Goal: Information Seeking & Learning: Learn about a topic

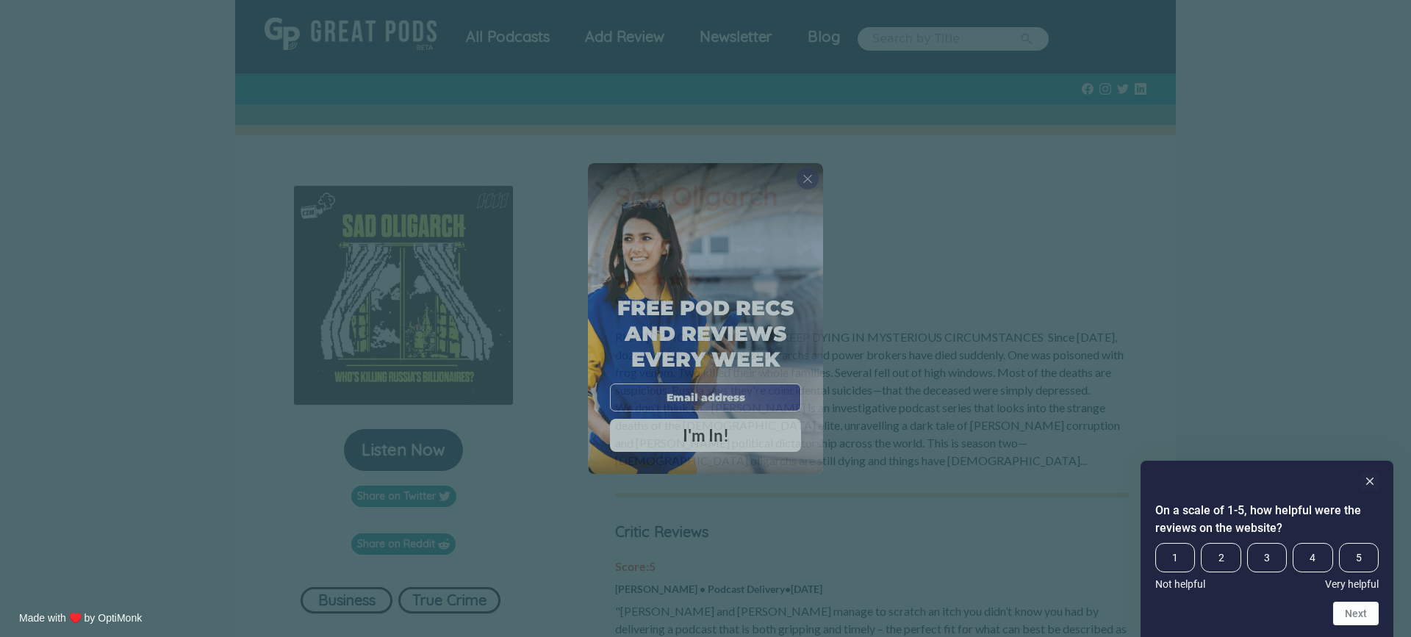
click at [817, 168] on div "Free Pod Recs and Reviews every week I'm In!" at bounding box center [705, 318] width 235 height 311
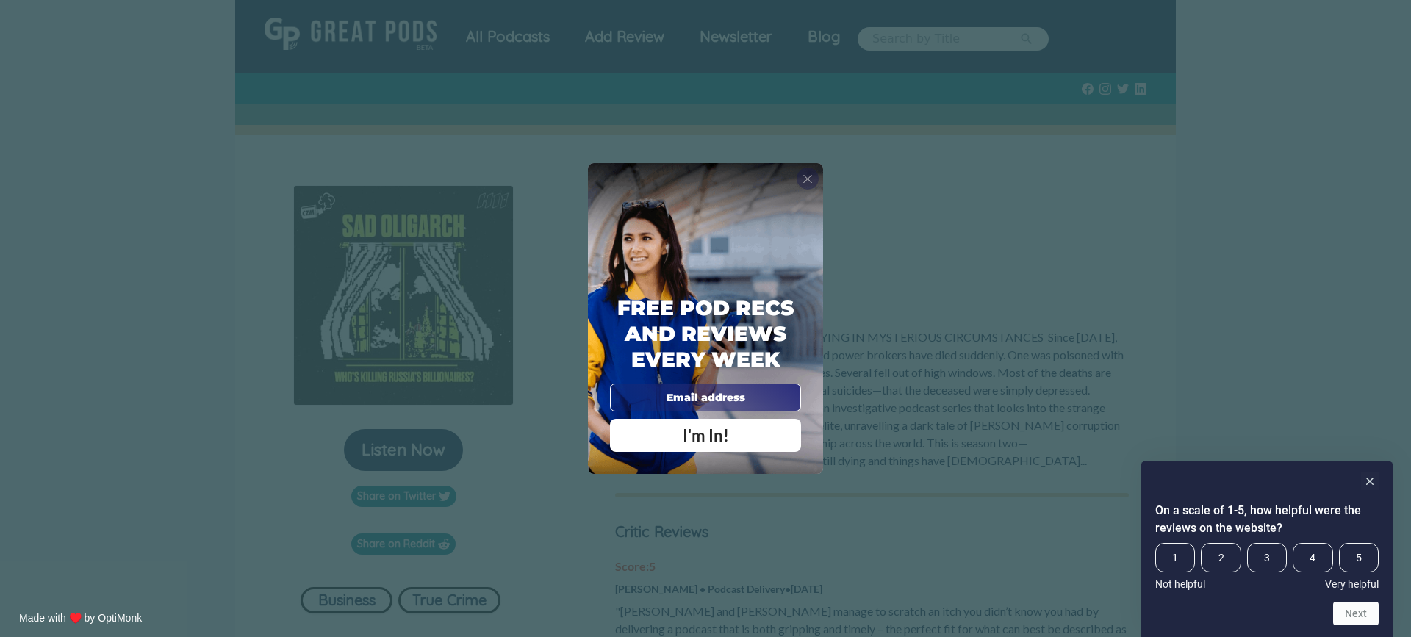
click at [813, 174] on div "X" at bounding box center [807, 179] width 22 height 22
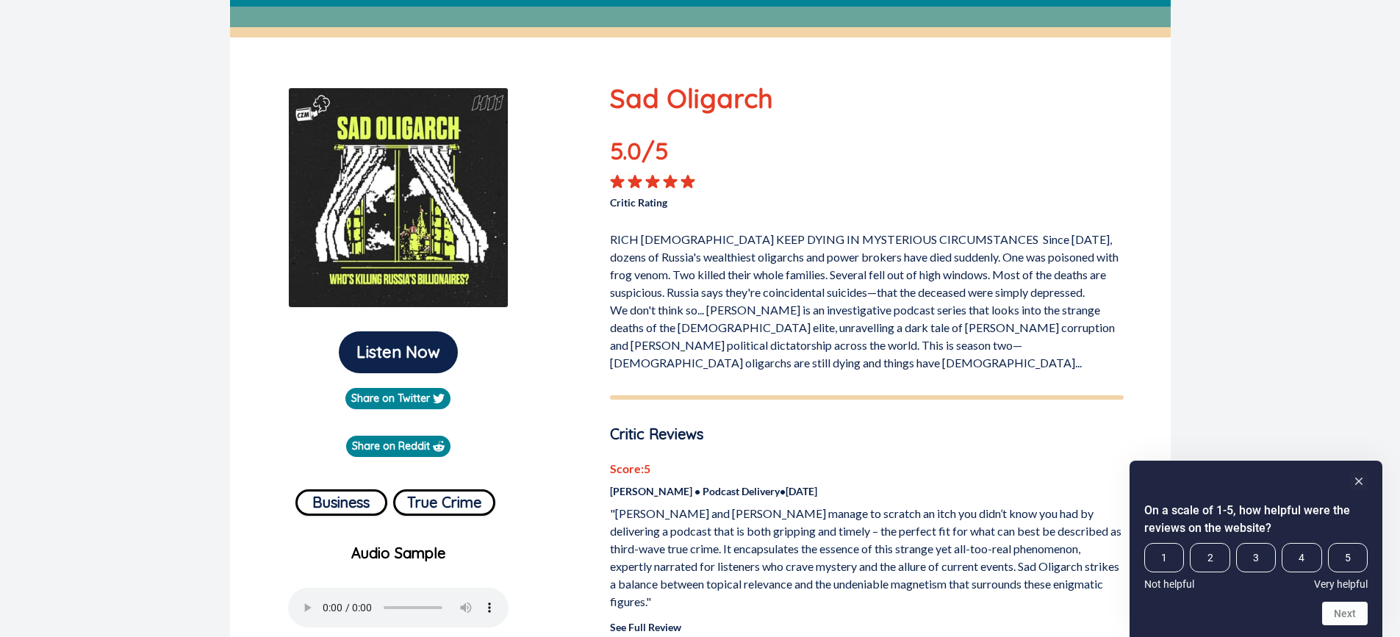
scroll to position [183, 0]
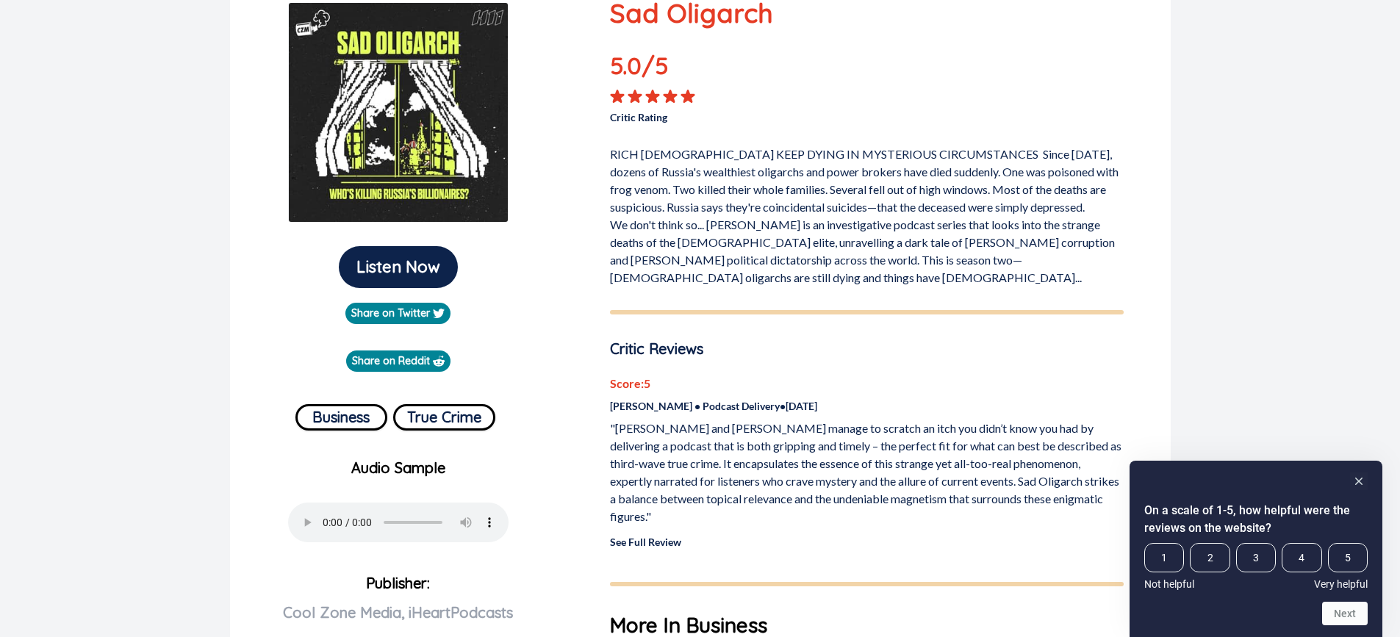
click at [877, 262] on p "RICH [DEMOGRAPHIC_DATA] KEEP DYING IN MYSTERIOUS CIRCUMSTANCES Since [DATE], do…" at bounding box center [867, 213] width 514 height 147
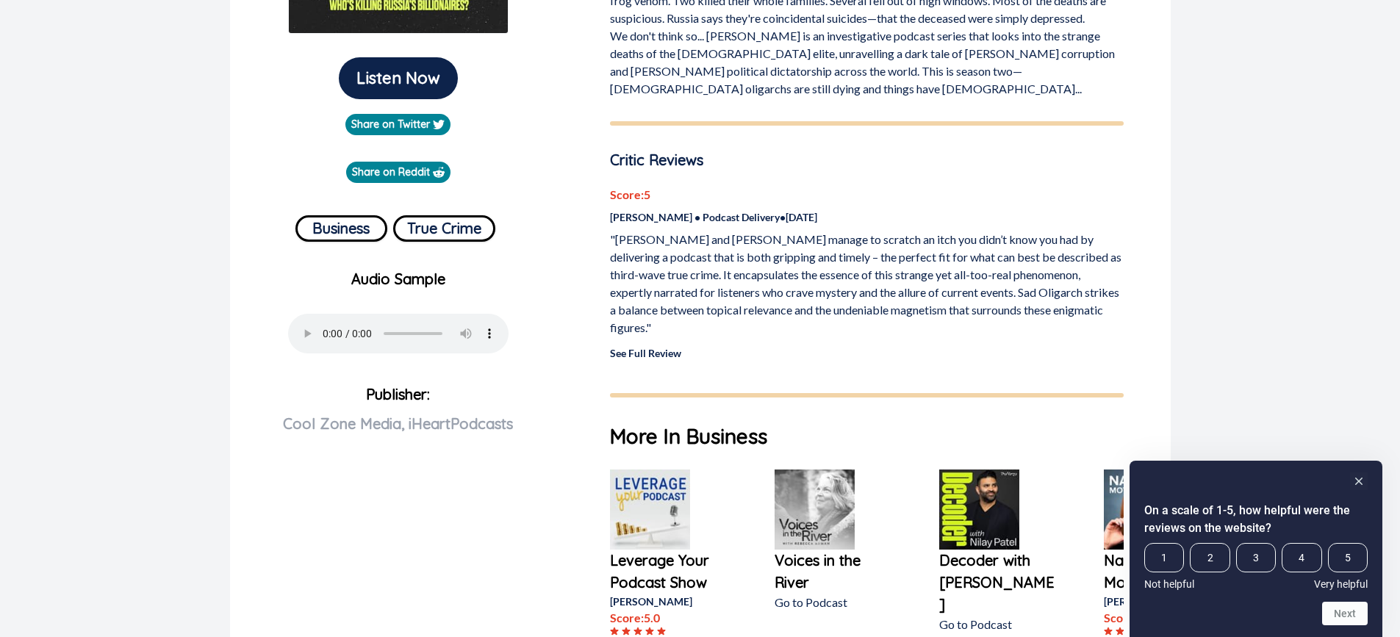
scroll to position [256, 0]
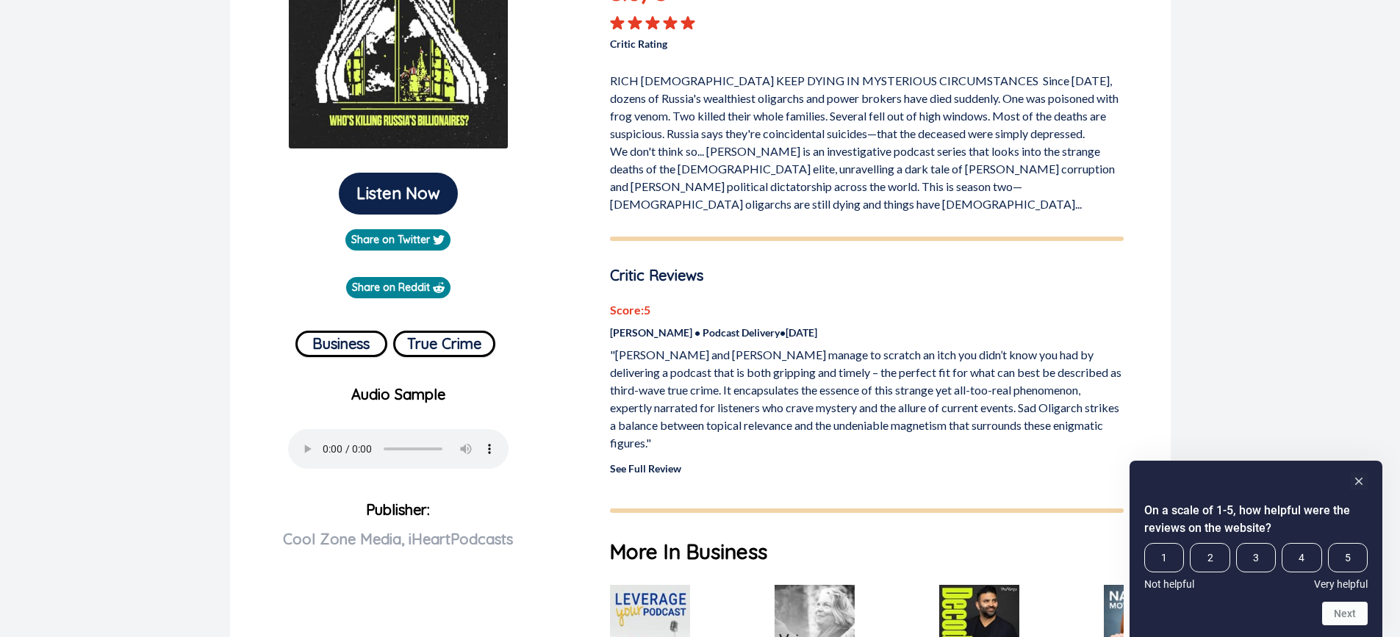
click at [641, 346] on p ""[PERSON_NAME] and [PERSON_NAME] manage to scratch an itch you didn’t know you …" at bounding box center [867, 399] width 514 height 106
copy p "[PERSON_NAME]"
